Goal: Task Accomplishment & Management: Use online tool/utility

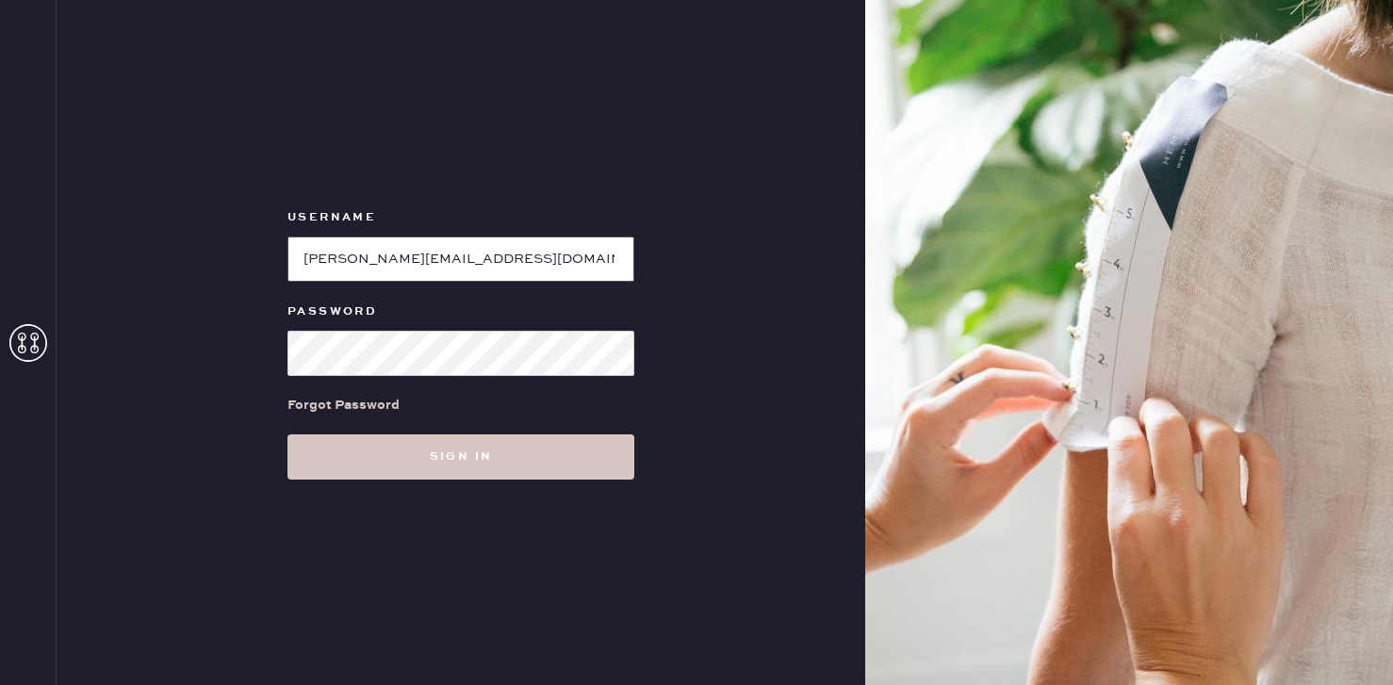
click at [374, 252] on input "loginName" at bounding box center [461, 259] width 347 height 45
type input "reformationshorthills"
click at [288, 435] on button "Sign in" at bounding box center [461, 457] width 347 height 45
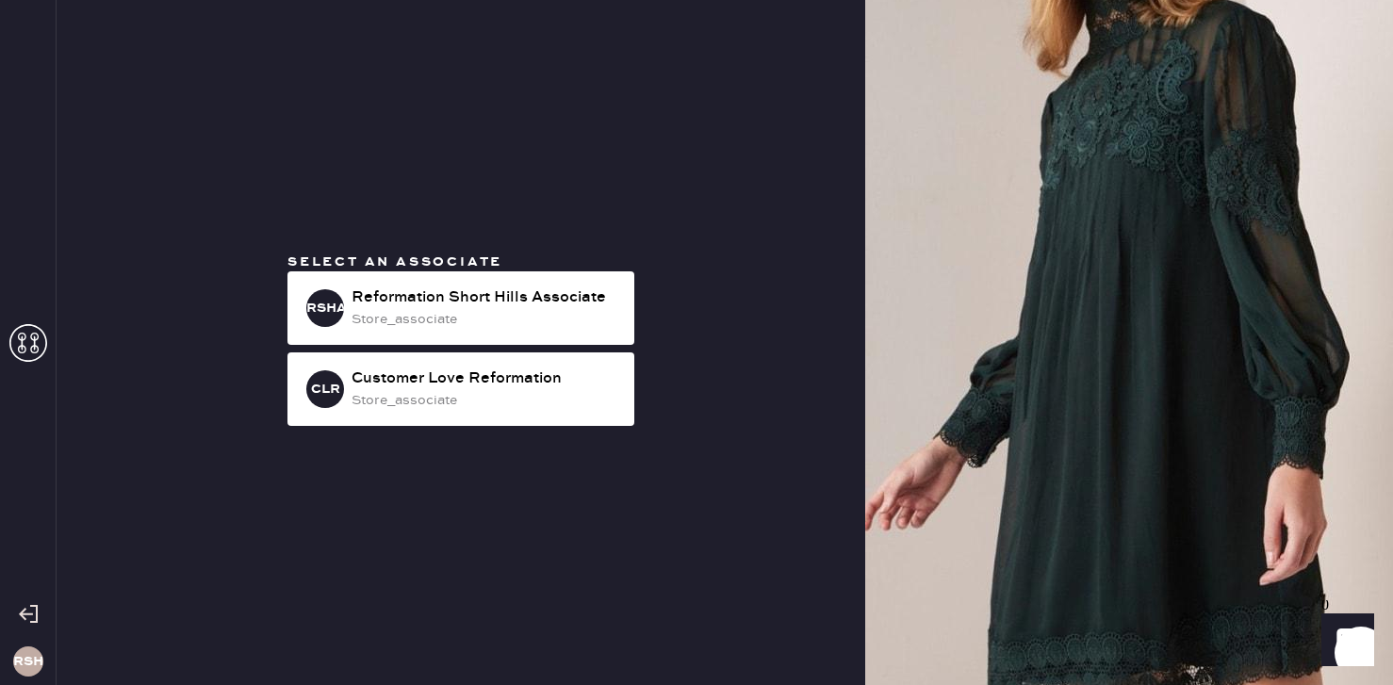
click at [37, 626] on div at bounding box center [28, 614] width 56 height 47
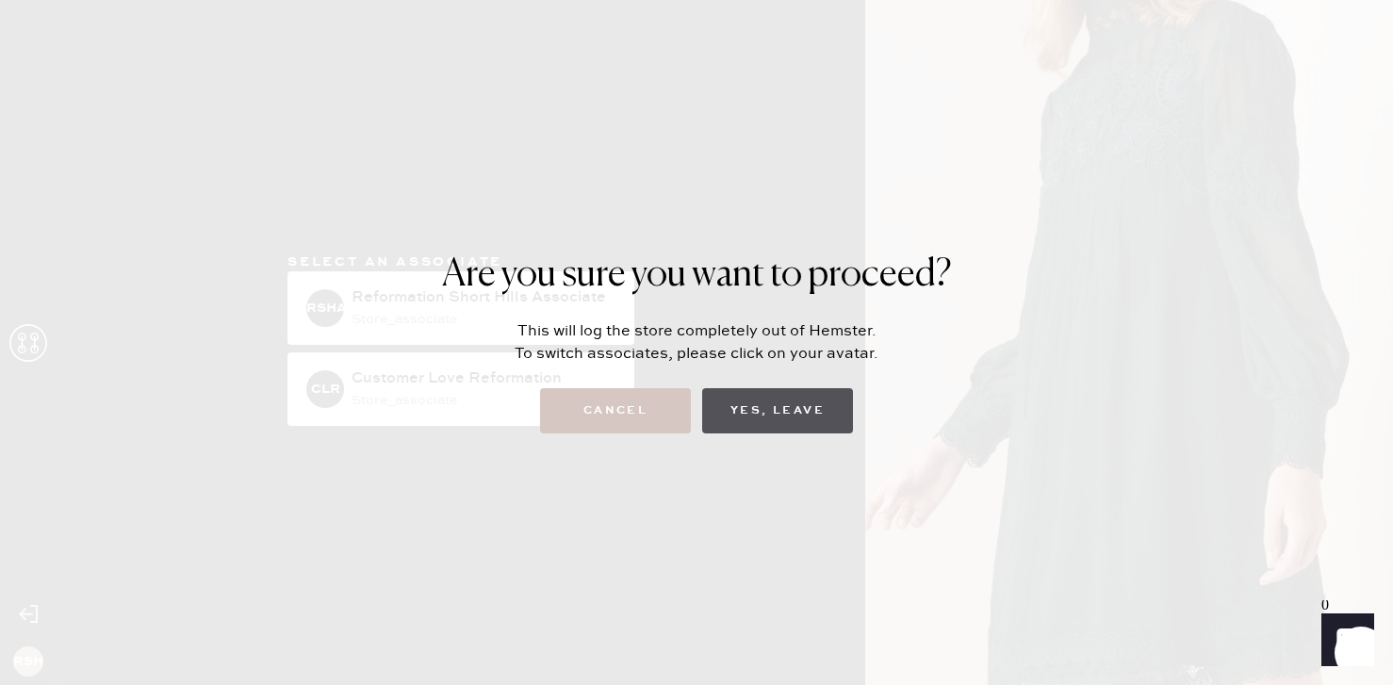
click at [791, 415] on button "Yes, Leave" at bounding box center [777, 410] width 151 height 45
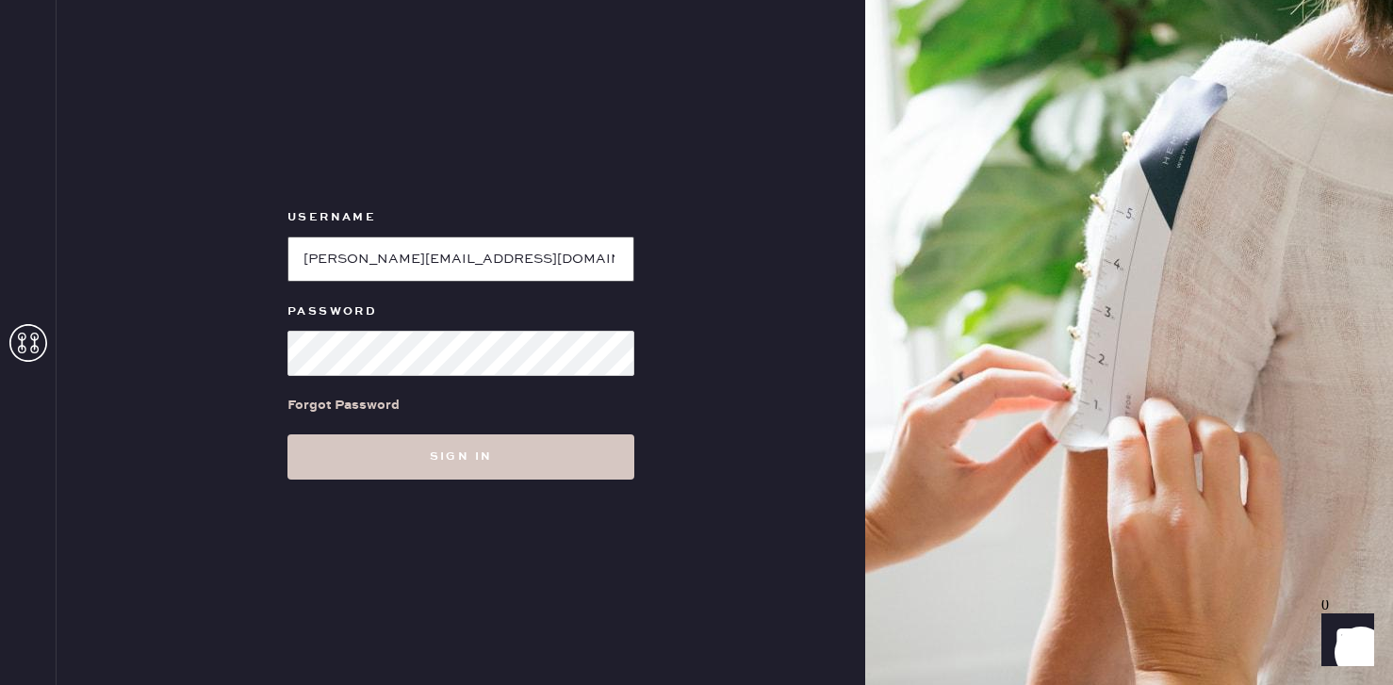
click at [410, 271] on input "loginName" at bounding box center [461, 259] width 347 height 45
type input "reformationpaloalto"
click at [404, 378] on div "Forgot Password" at bounding box center [461, 405] width 347 height 58
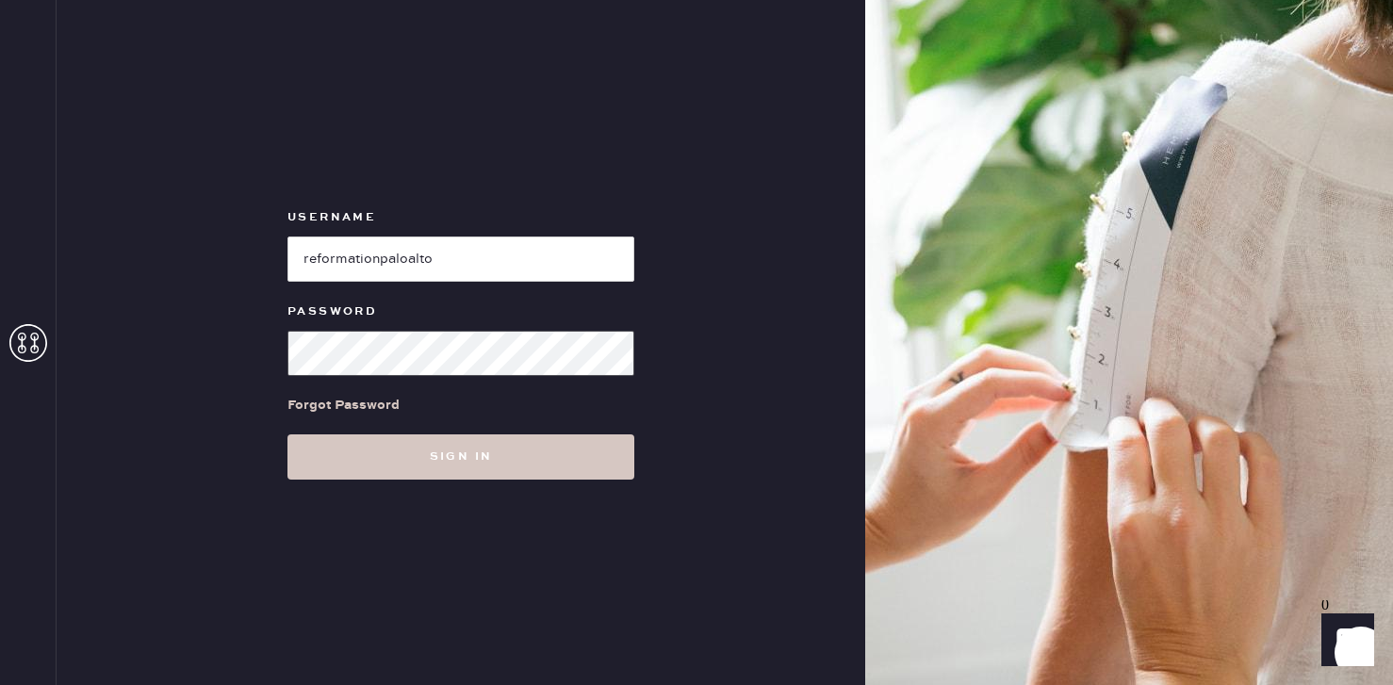
click at [288, 435] on button "Sign in" at bounding box center [461, 457] width 347 height 45
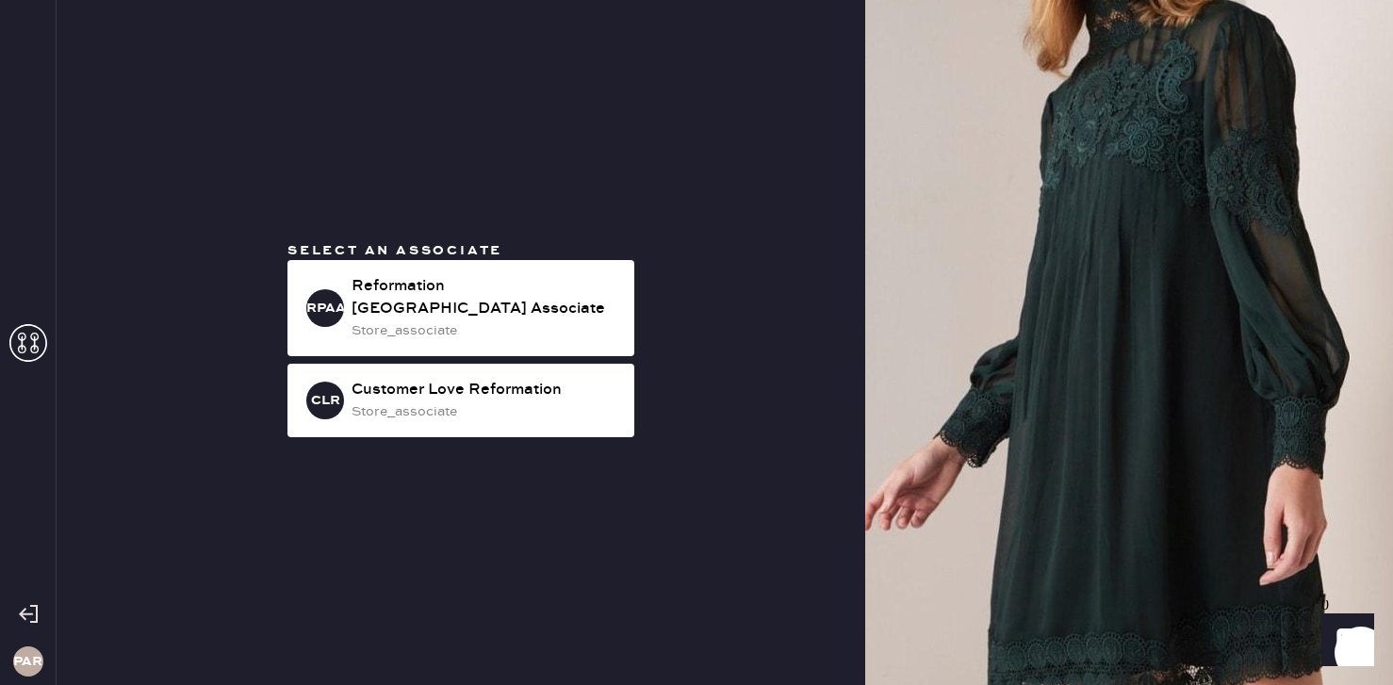
click at [41, 615] on div at bounding box center [28, 614] width 56 height 47
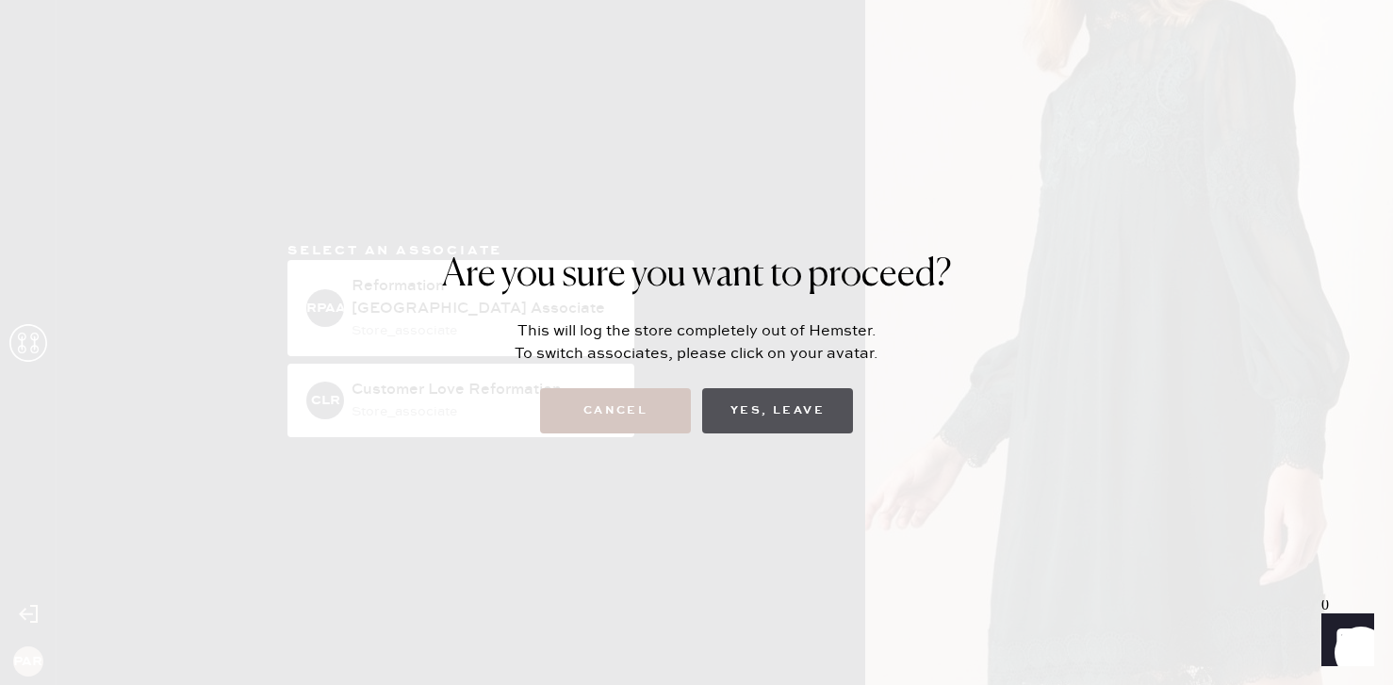
click at [748, 412] on button "Yes, Leave" at bounding box center [777, 410] width 151 height 45
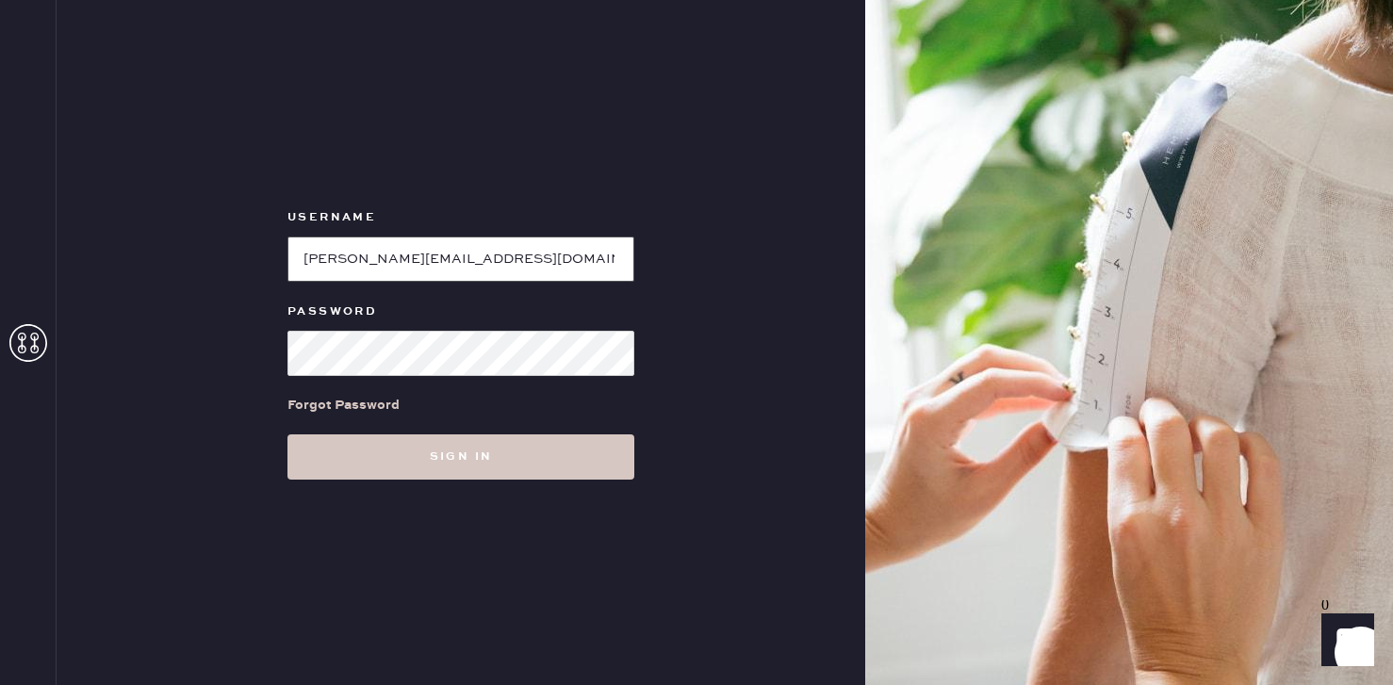
click at [419, 265] on input "loginName" at bounding box center [461, 259] width 347 height 45
click at [352, 375] on form "Username Password Forgot Password Sign in" at bounding box center [460, 342] width 377 height 273
click at [288, 435] on button "Sign in" at bounding box center [461, 457] width 347 height 45
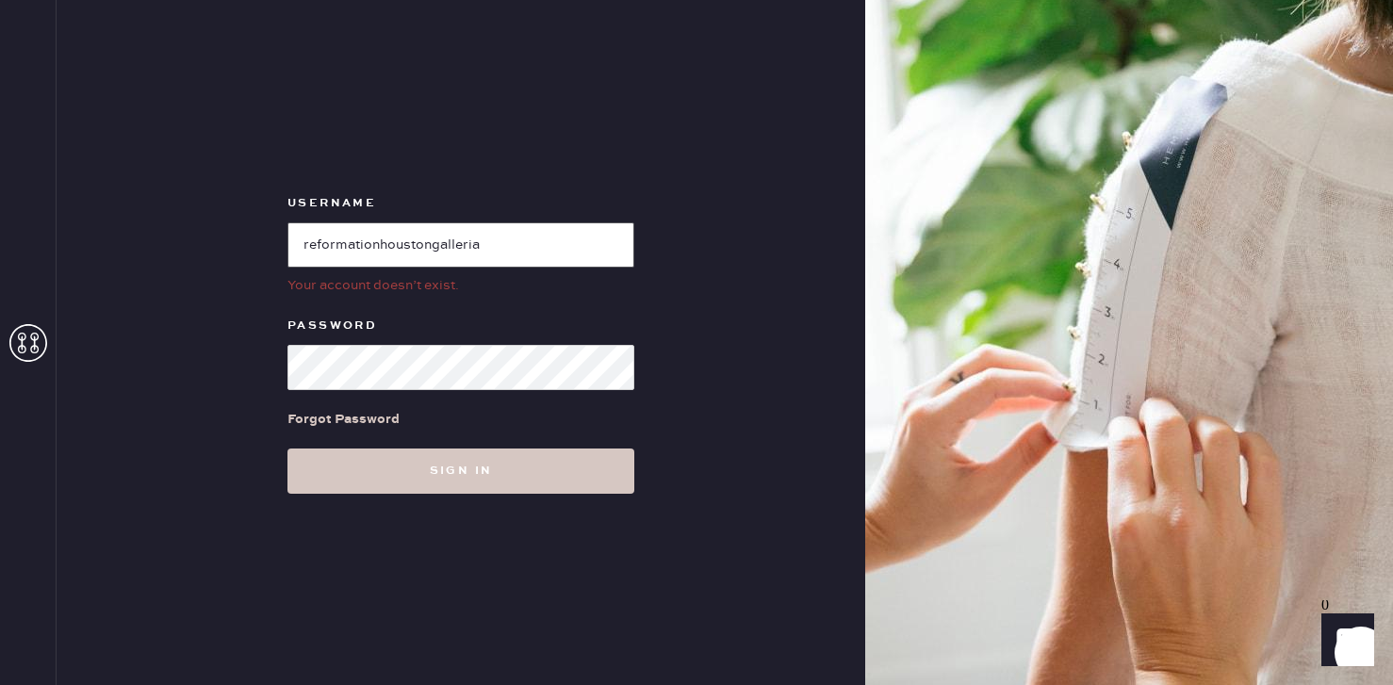
drag, startPoint x: 377, startPoint y: 241, endPoint x: 323, endPoint y: 238, distance: 53.8
click at [323, 238] on input "loginName" at bounding box center [461, 244] width 347 height 45
click at [288, 449] on button "Sign in" at bounding box center [461, 471] width 347 height 45
click at [321, 246] on input "loginName" at bounding box center [461, 244] width 347 height 45
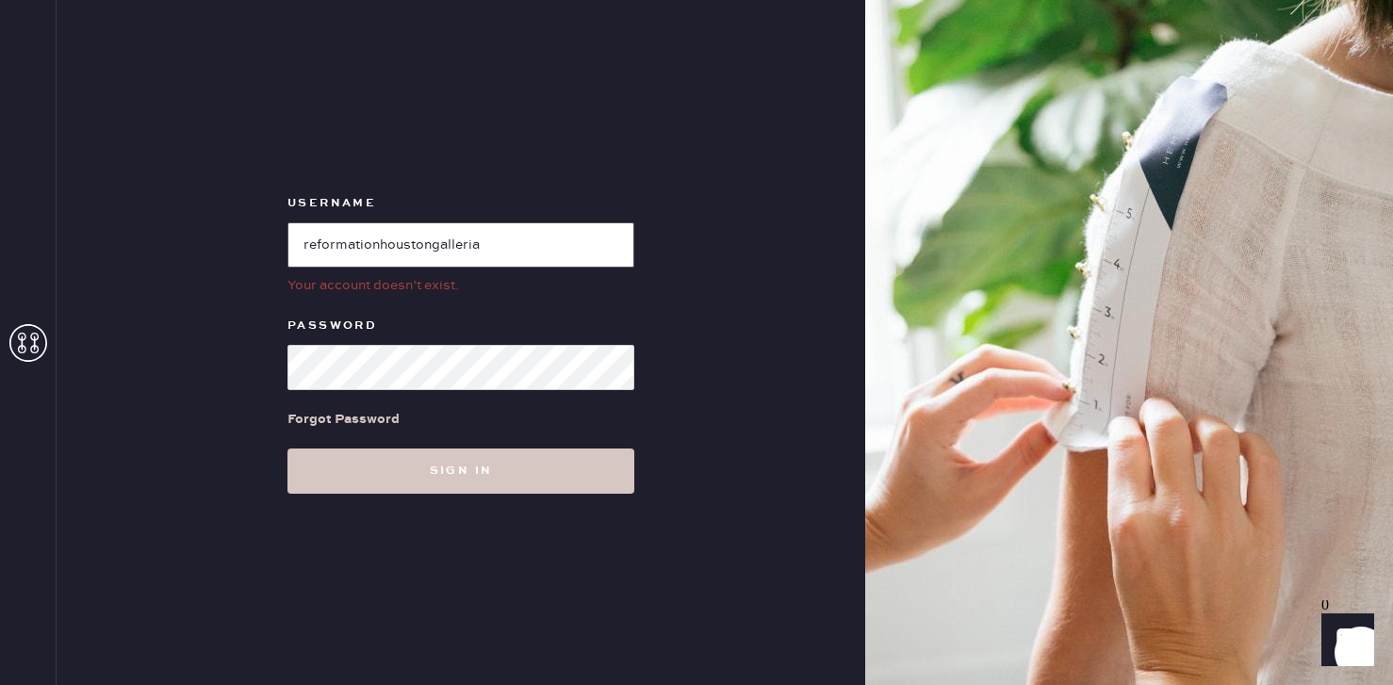
type input "reformationhoustongalleria"
click at [288, 449] on button "Sign in" at bounding box center [461, 471] width 347 height 45
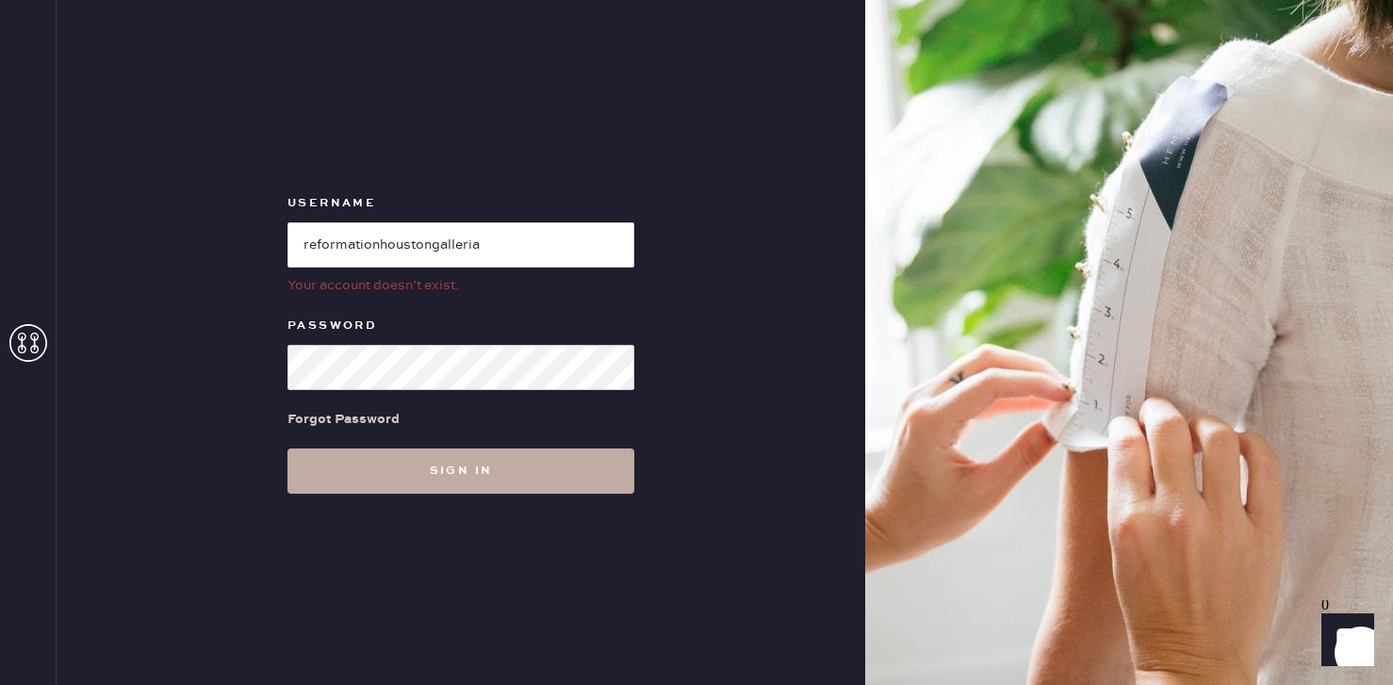
click at [501, 483] on button "Sign in" at bounding box center [461, 471] width 347 height 45
